Goal: Task Accomplishment & Management: Manage account settings

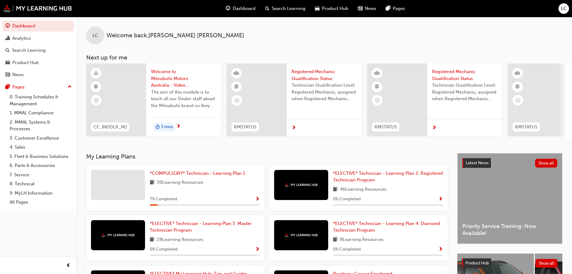
click at [558, 8] on div "Dashboard Search Learning Product Hub News Pages LC" at bounding box center [286, 8] width 572 height 17
click at [566, 9] on span "LC" at bounding box center [564, 8] width 6 height 7
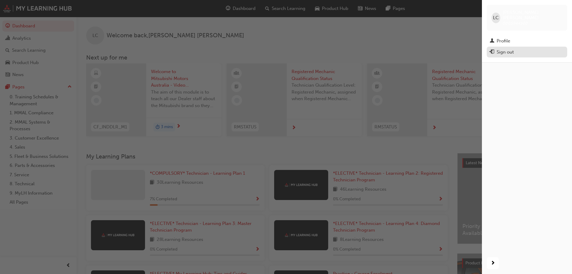
click at [502, 49] on div "Sign out" at bounding box center [505, 52] width 17 height 7
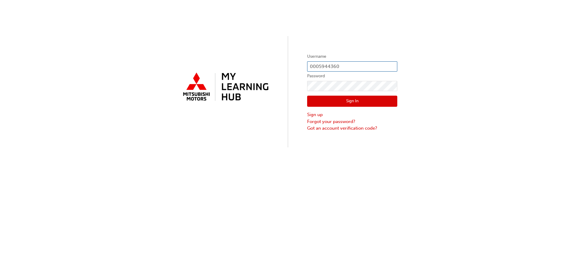
click at [339, 64] on input "0005944360" at bounding box center [352, 66] width 90 height 10
type input "0005779056"
click at [342, 99] on button "Sign In" at bounding box center [352, 101] width 90 height 11
